Goal: Task Accomplishment & Management: Use online tool/utility

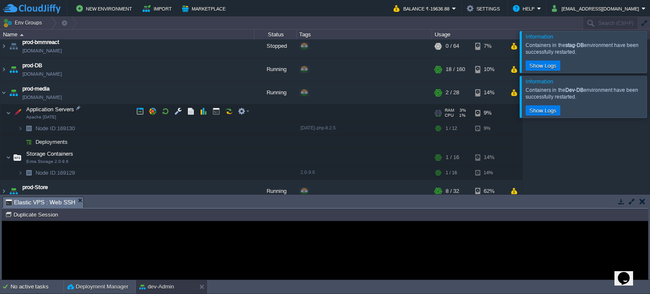
scroll to position [337, 0]
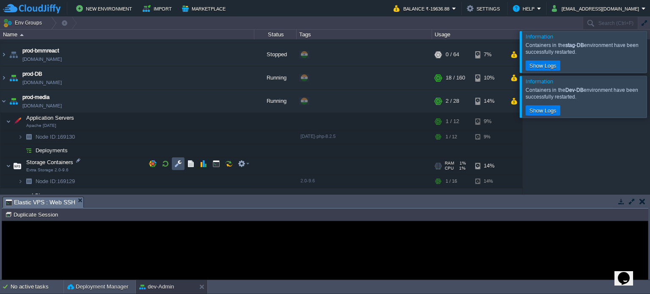
click at [178, 164] on button "button" at bounding box center [178, 164] width 8 height 8
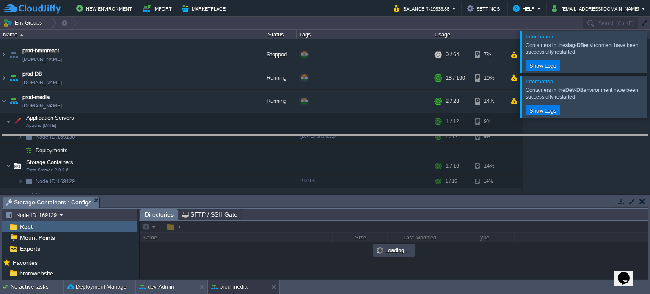
drag, startPoint x: 321, startPoint y: 203, endPoint x: 318, endPoint y: 138, distance: 65.3
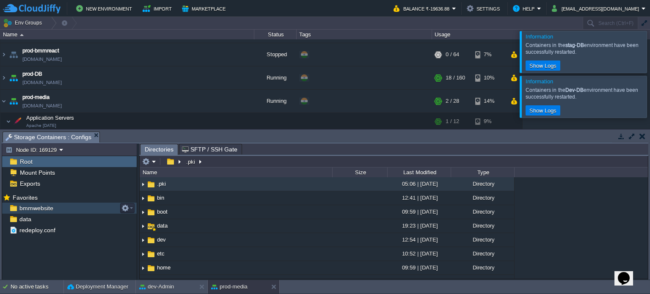
click at [36, 207] on span "bmmwebsite" at bounding box center [36, 208] width 37 height 8
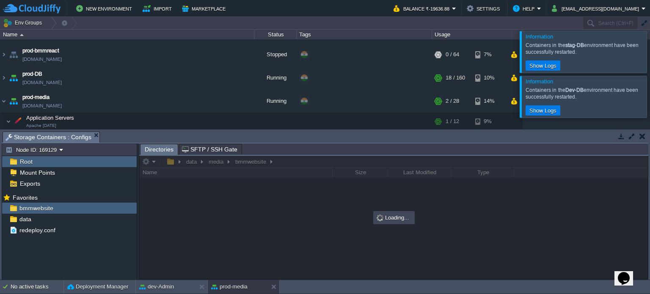
click at [650, 53] on div at bounding box center [660, 51] width 0 height 41
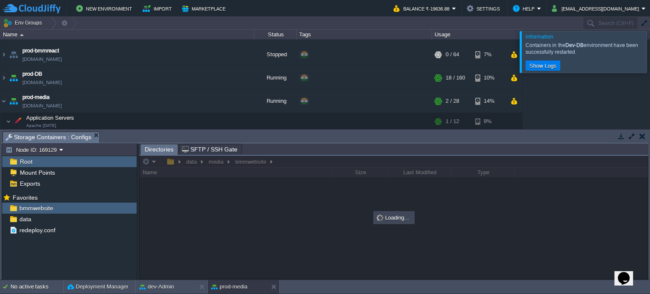
click at [650, 54] on div at bounding box center [660, 51] width 0 height 41
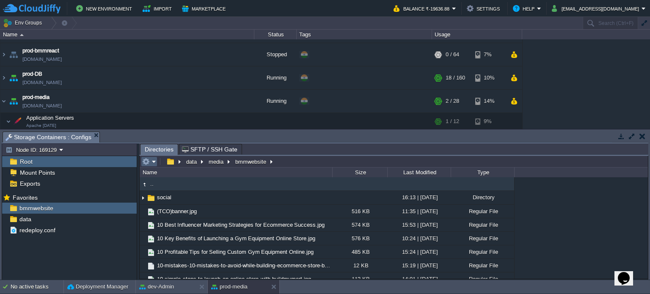
click at [154, 161] on em at bounding box center [149, 162] width 14 height 8
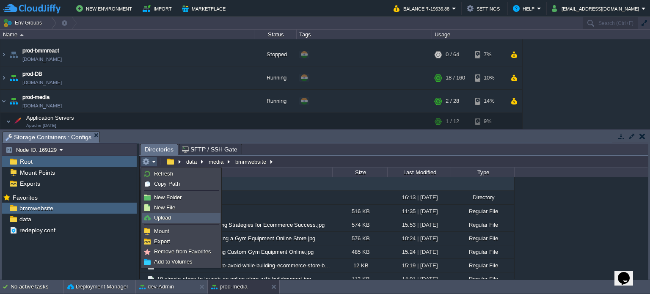
click at [162, 215] on span "Upload" at bounding box center [162, 218] width 17 height 6
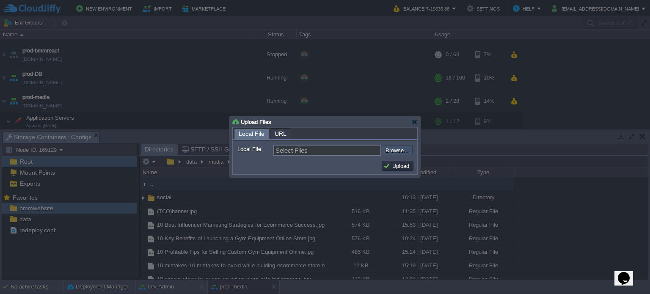
click at [400, 148] on input "file" at bounding box center [359, 150] width 107 height 10
type input "C:\fakepath\10 Best Influencer Marketing Strategies for Ecommerce Success.jpg"
type input "10 Best Influencer Marketing Strategies for Ecommerce Success.jpg"
click at [394, 166] on button "Upload" at bounding box center [398, 166] width 28 height 8
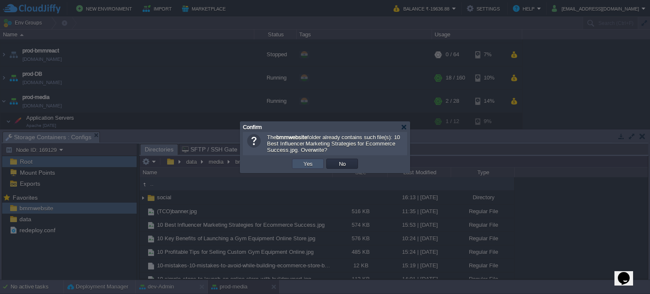
click at [313, 163] on button "Yes" at bounding box center [308, 164] width 14 height 8
